Goal: Task Accomplishment & Management: Use online tool/utility

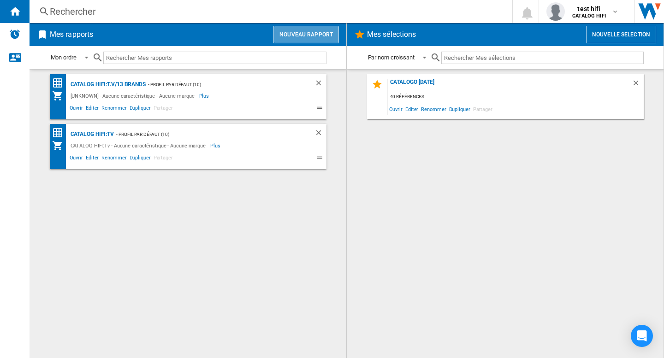
click at [310, 34] on button "Nouveau rapport" at bounding box center [307, 35] width 66 height 18
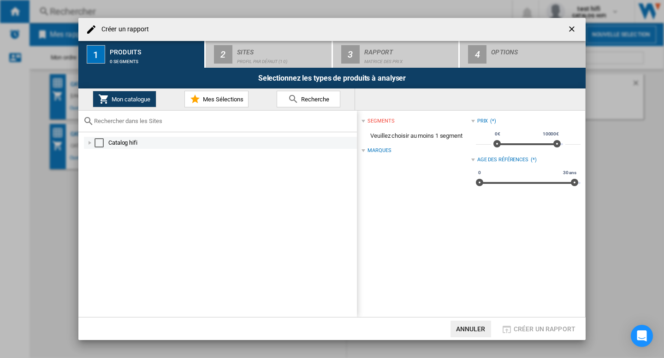
click at [102, 146] on div "Select" at bounding box center [99, 142] width 9 height 9
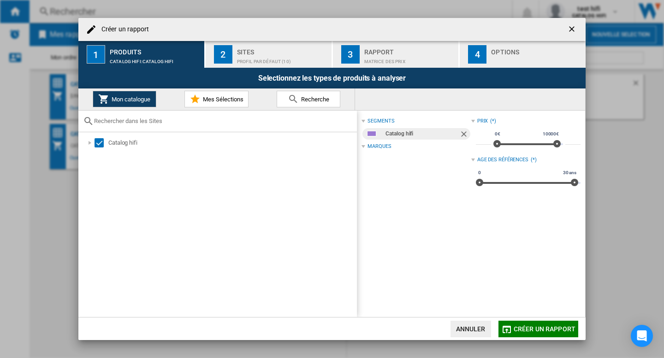
click at [525, 326] on span "Créer un rapport" at bounding box center [545, 329] width 62 height 7
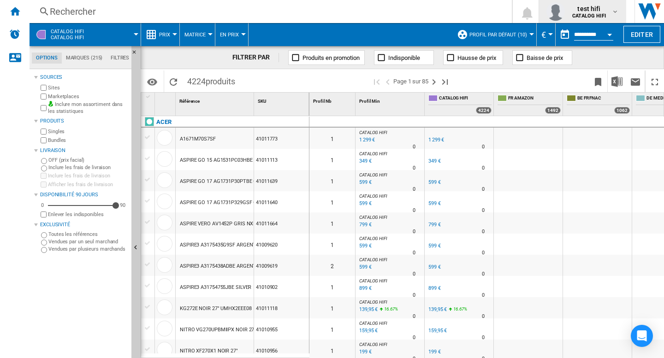
click at [612, 11] on div "test hifi CATALOG HIFI" at bounding box center [590, 11] width 43 height 15
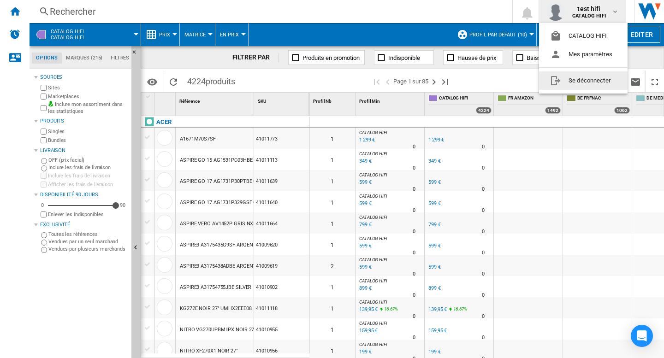
click at [598, 81] on button "Se déconnecter" at bounding box center [583, 81] width 89 height 18
